Goal: Find contact information: Find contact information

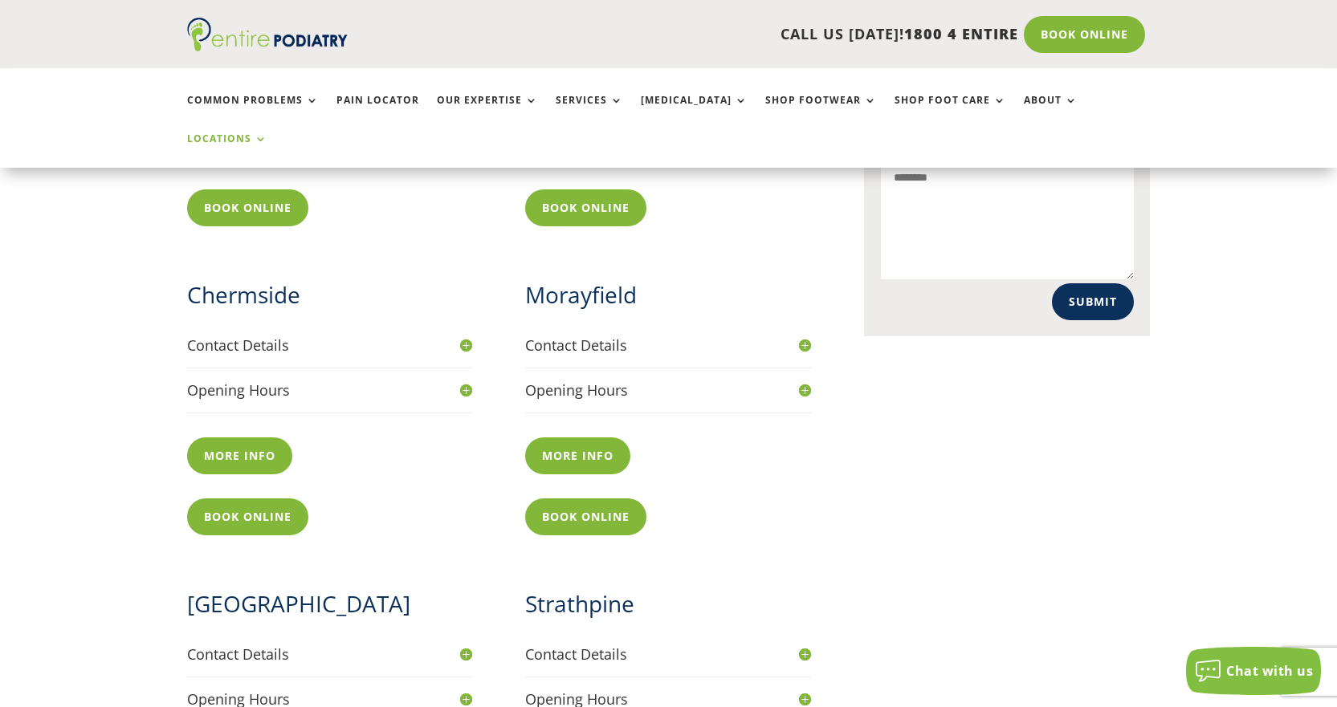
scroll to position [1124, 0]
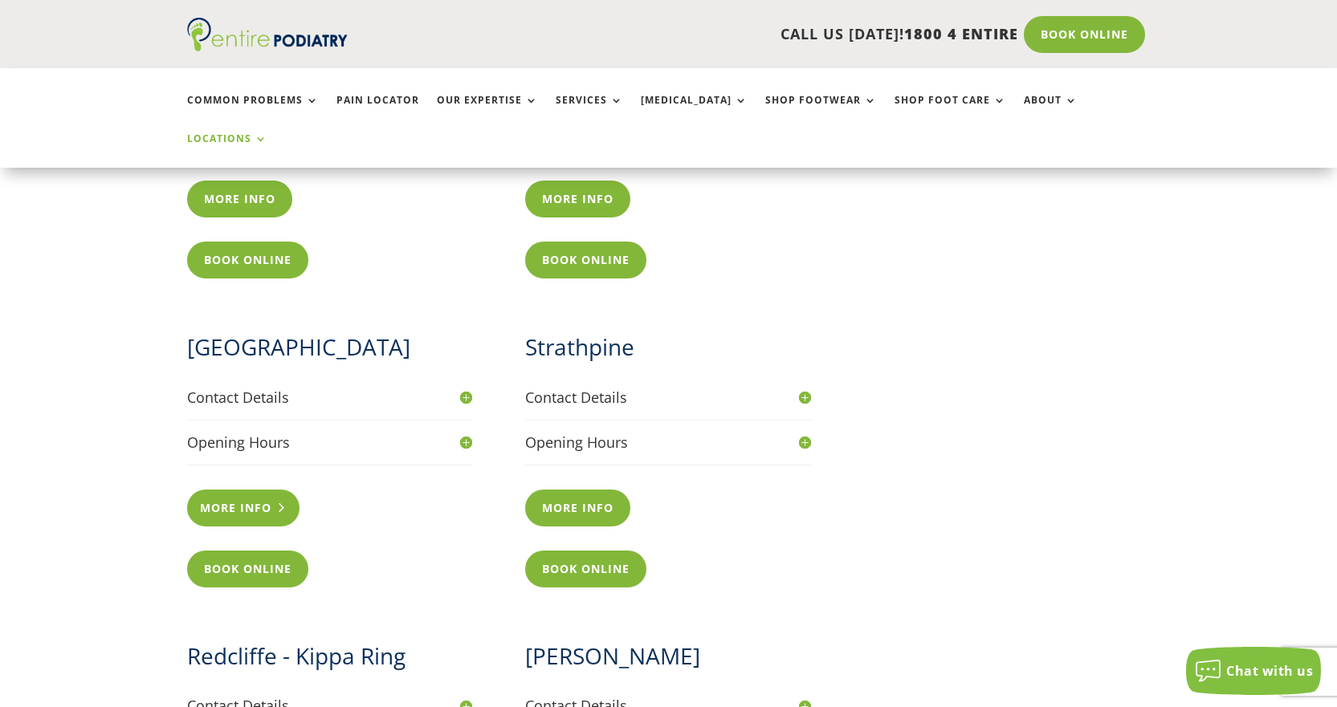
click at [248, 490] on link "More info" at bounding box center [243, 508] width 113 height 37
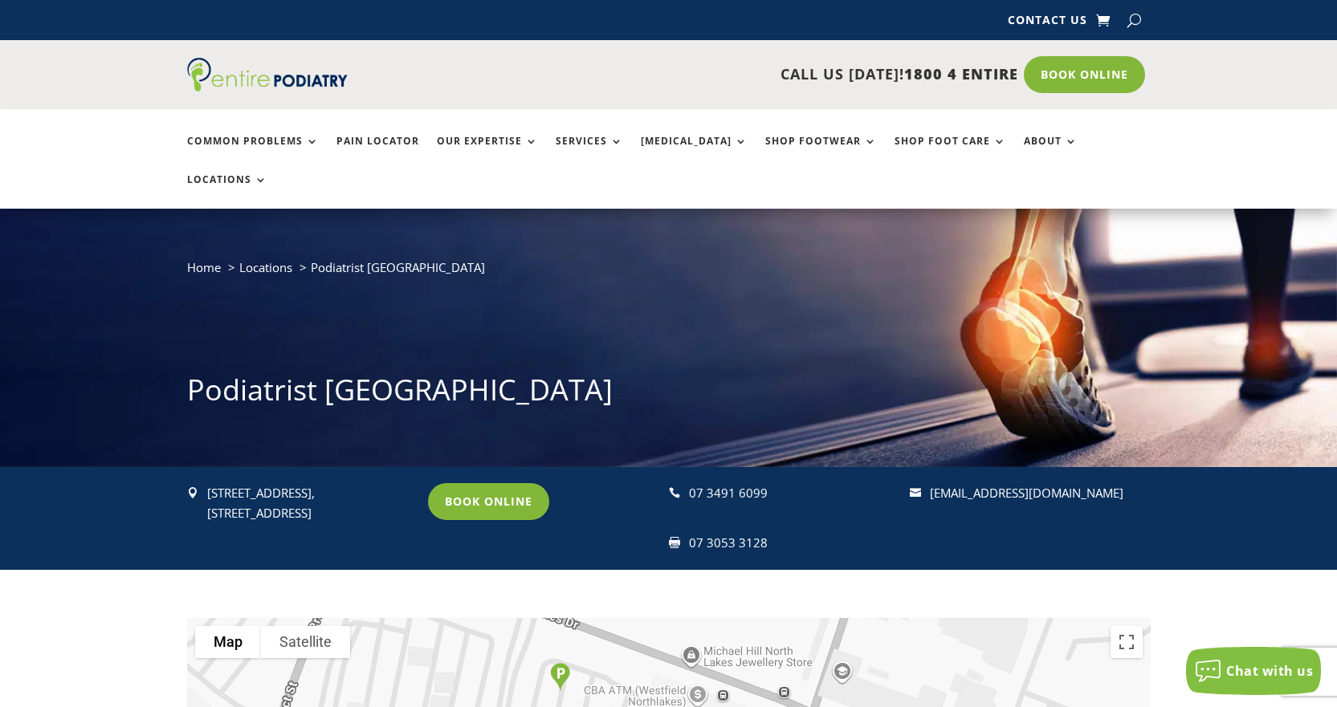
drag, startPoint x: 383, startPoint y: 471, endPoint x: 198, endPoint y: 458, distance: 185.2
click at [198, 483] on div " 1051B/1 N Lakes Drive, North Lakes, Mango Hill Q 4509" at bounding box center [300, 503] width 226 height 41
drag, startPoint x: 764, startPoint y: 449, endPoint x: 708, endPoint y: 456, distance: 56.7
click at [708, 483] on div "07 3491 6099" at bounding box center [792, 493] width 206 height 21
copy div "3491 6099"
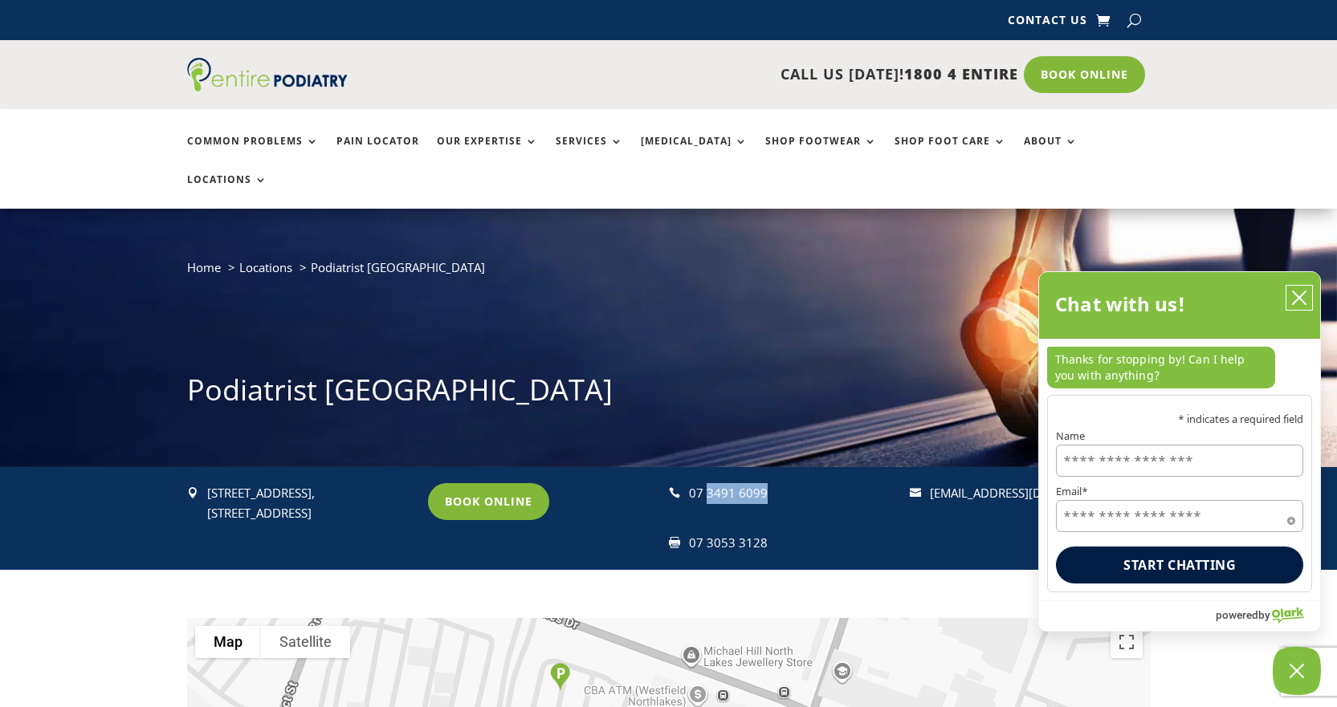
drag, startPoint x: 1293, startPoint y: 295, endPoint x: 1293, endPoint y: 283, distance: 11.2
click at [1293, 295] on icon "close chatbox" at bounding box center [1299, 298] width 16 height 16
